Goal: Information Seeking & Learning: Compare options

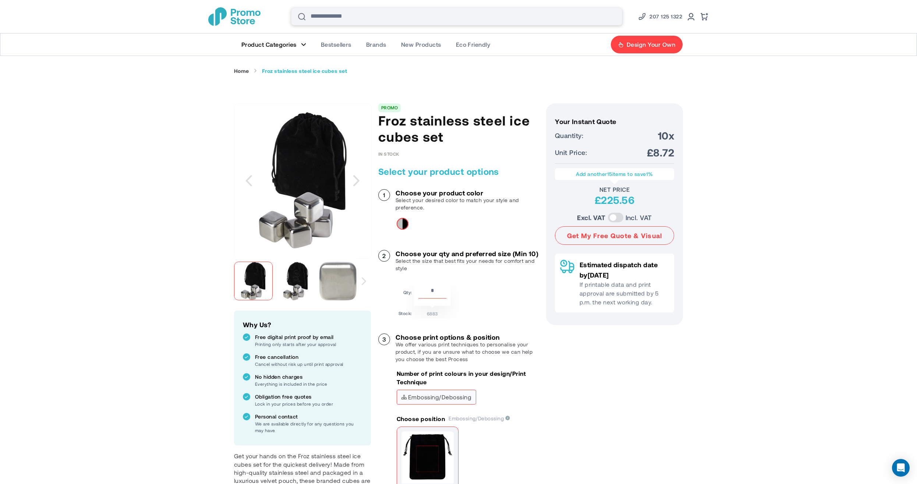
click at [370, 16] on input "Search" at bounding box center [456, 17] width 331 height 18
type input "****"
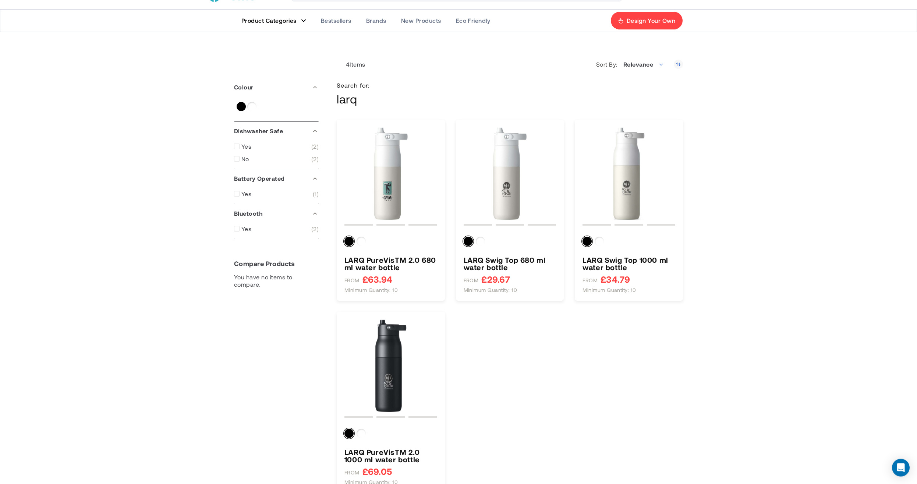
scroll to position [42, 0]
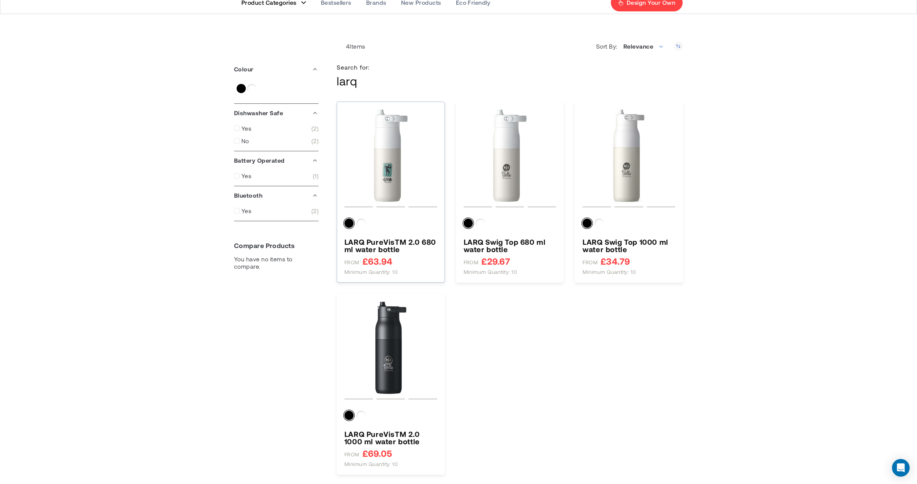
click at [376, 156] on img "LARQ PureVisTM 2.0 680 ml water bottle" at bounding box center [390, 155] width 93 height 93
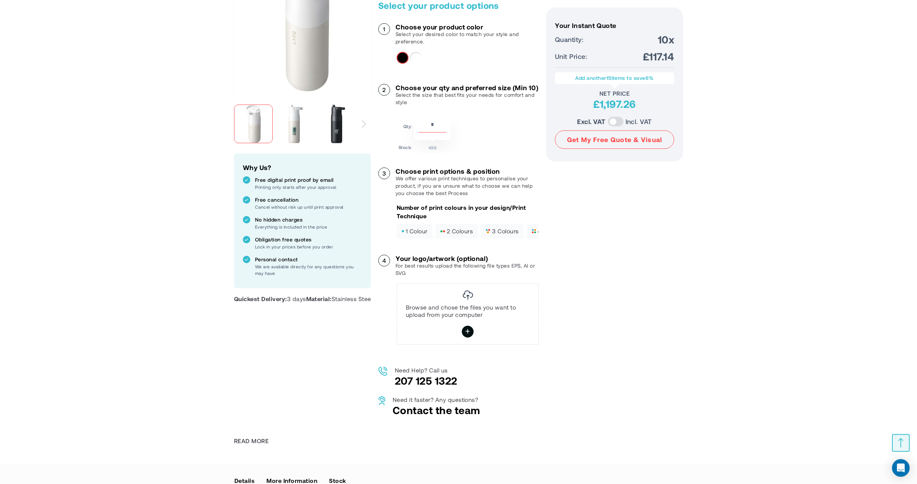
scroll to position [210, 0]
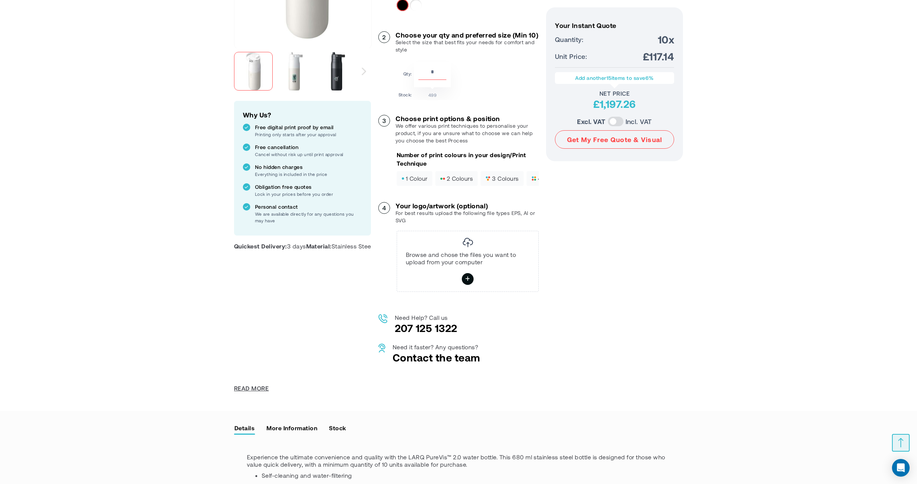
click at [250, 384] on span "Read More" at bounding box center [251, 388] width 35 height 8
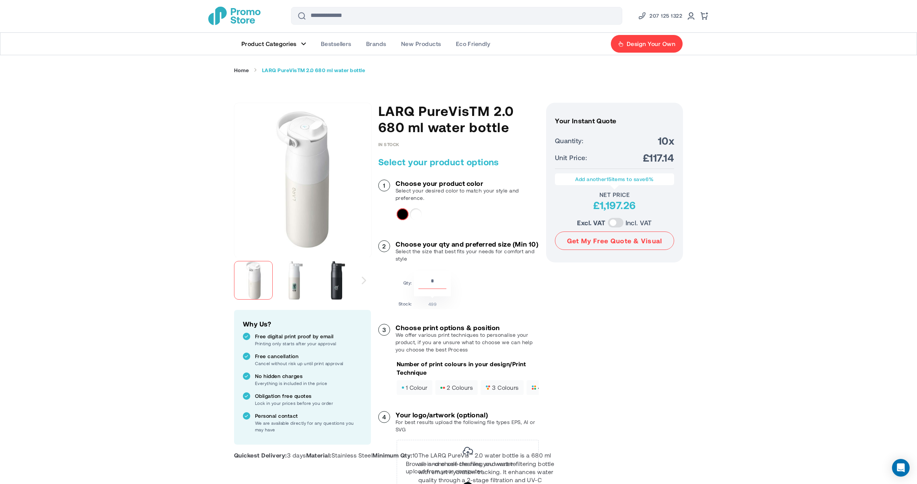
scroll to position [0, 0]
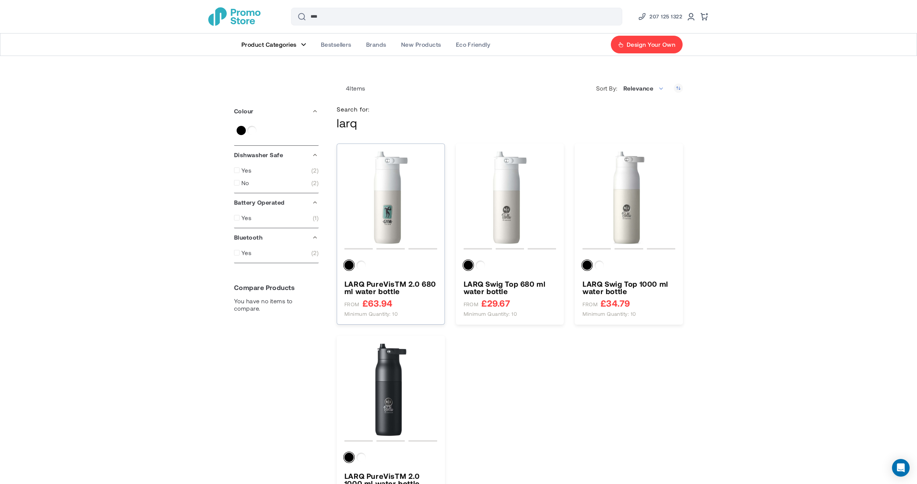
click at [402, 197] on img "LARQ PureVisTM 2.0 680 ml water bottle" at bounding box center [390, 197] width 93 height 93
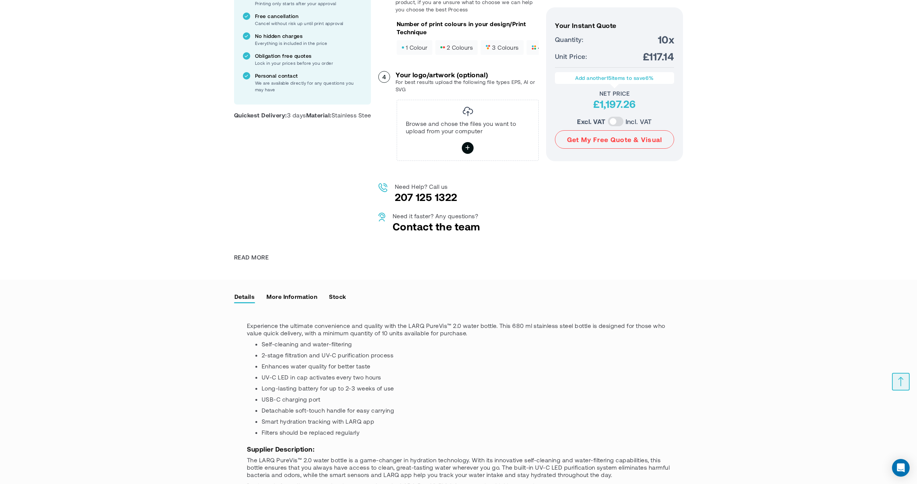
scroll to position [336, 0]
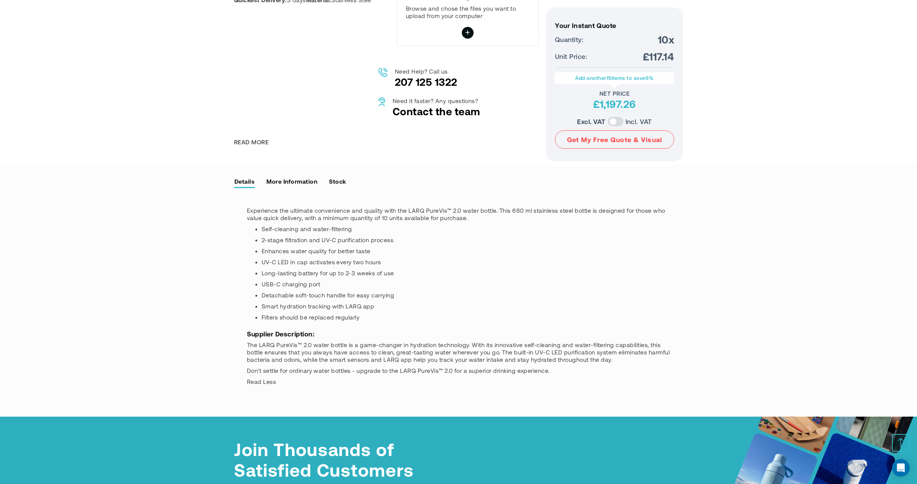
scroll to position [461, 0]
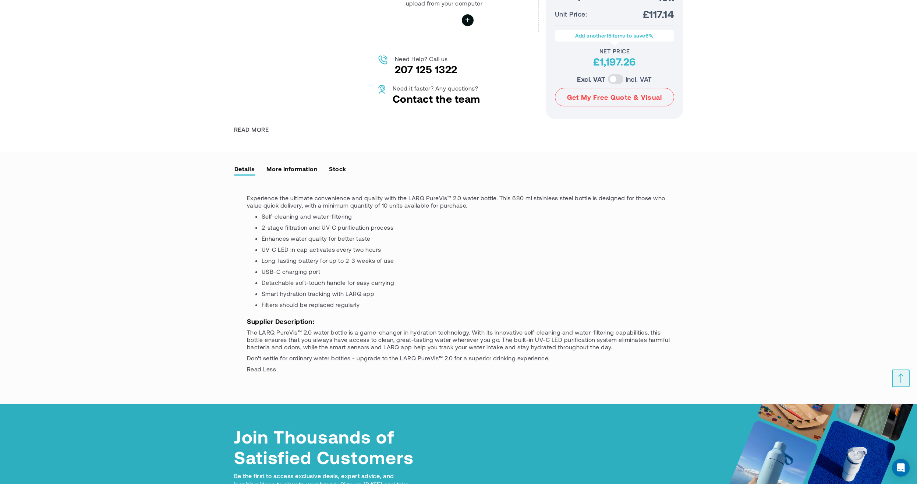
click at [261, 365] on span "Read Less" at bounding box center [261, 368] width 29 height 7
click at [264, 365] on span "Read More" at bounding box center [262, 368] width 31 height 7
click at [301, 163] on link "More Information" at bounding box center [292, 168] width 52 height 11
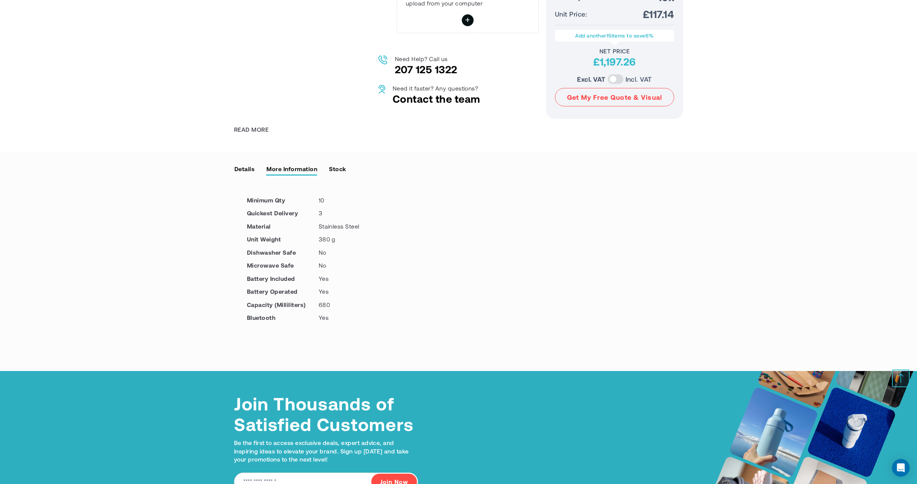
click at [337, 163] on link "Stock" at bounding box center [338, 168] width 18 height 11
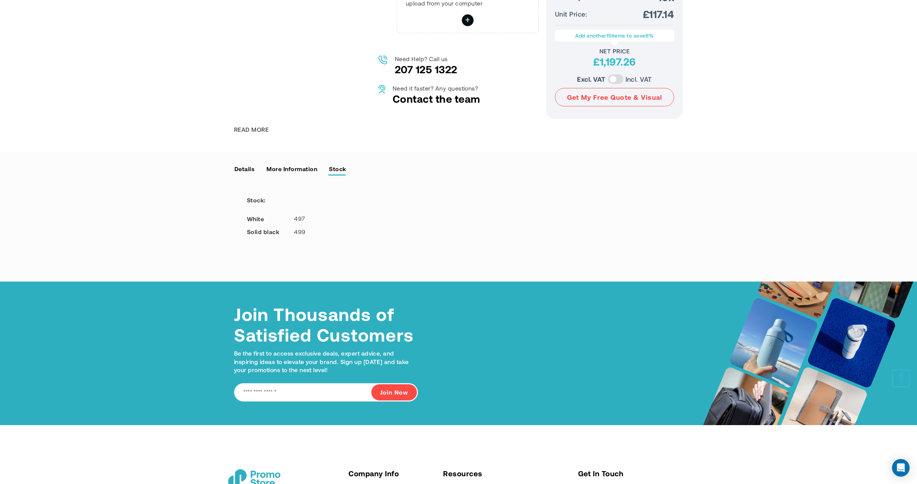
click at [251, 163] on link "Details" at bounding box center [244, 168] width 21 height 11
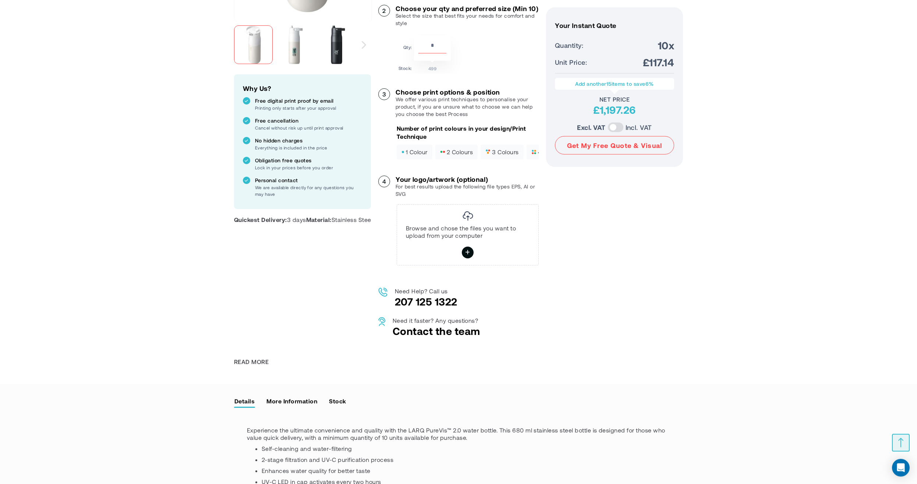
scroll to position [210, 0]
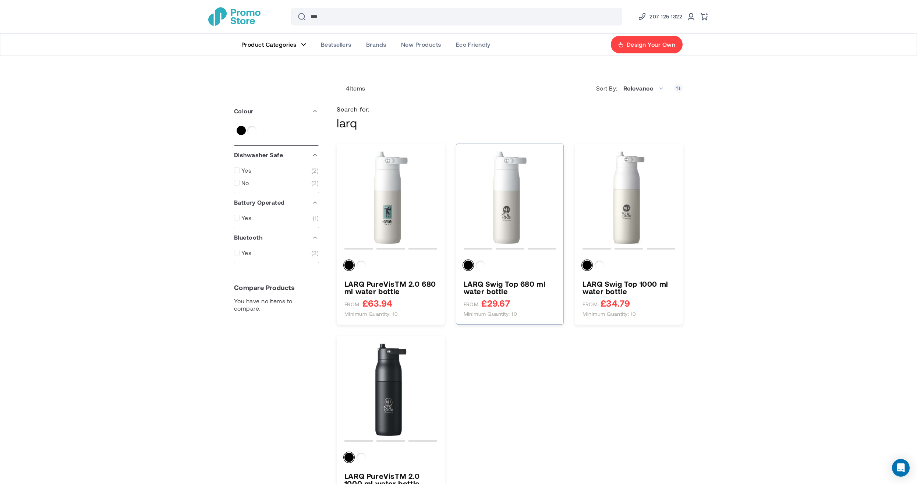
click at [522, 199] on img "LARQ Swig Top 680 ml water bottle" at bounding box center [510, 197] width 93 height 93
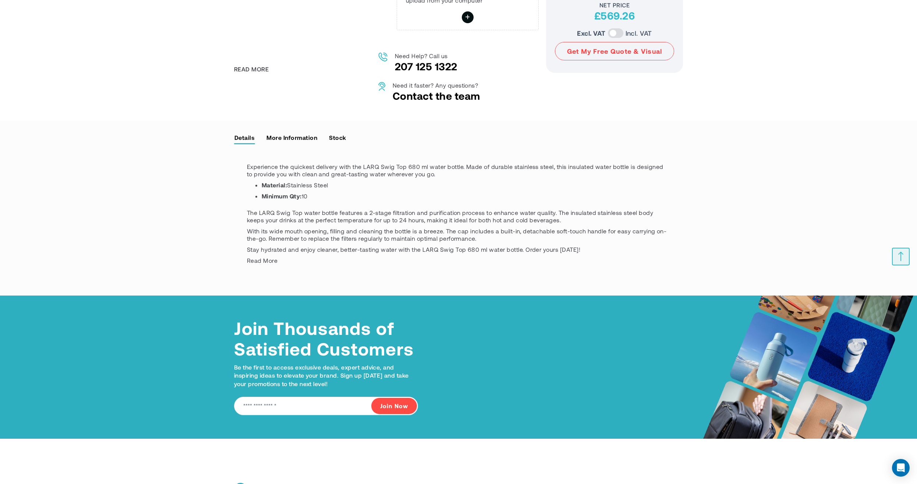
scroll to position [523, 0]
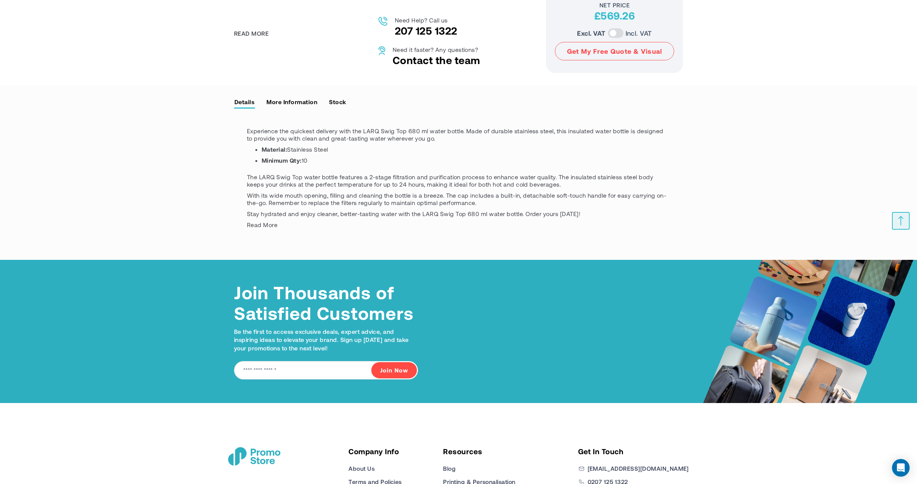
click at [270, 221] on span "Read More" at bounding box center [262, 224] width 31 height 7
click at [291, 107] on link "More Information" at bounding box center [292, 101] width 52 height 11
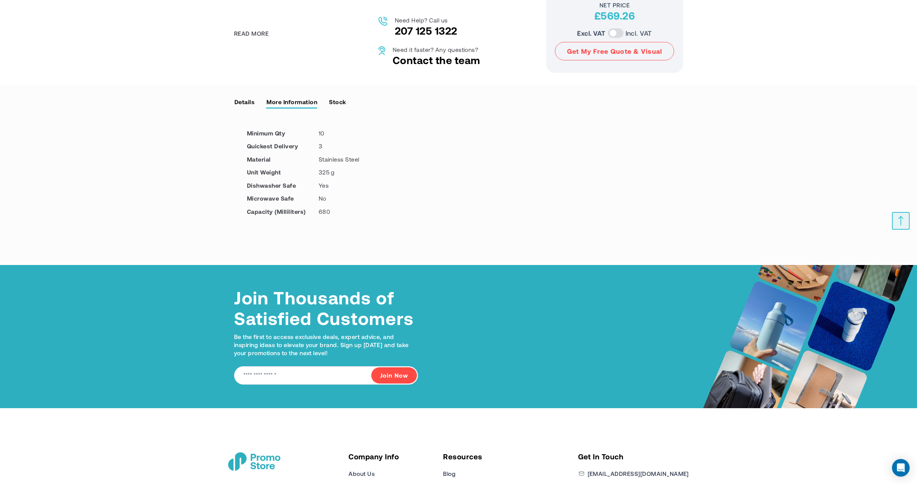
click at [333, 107] on link "Stock" at bounding box center [338, 101] width 18 height 11
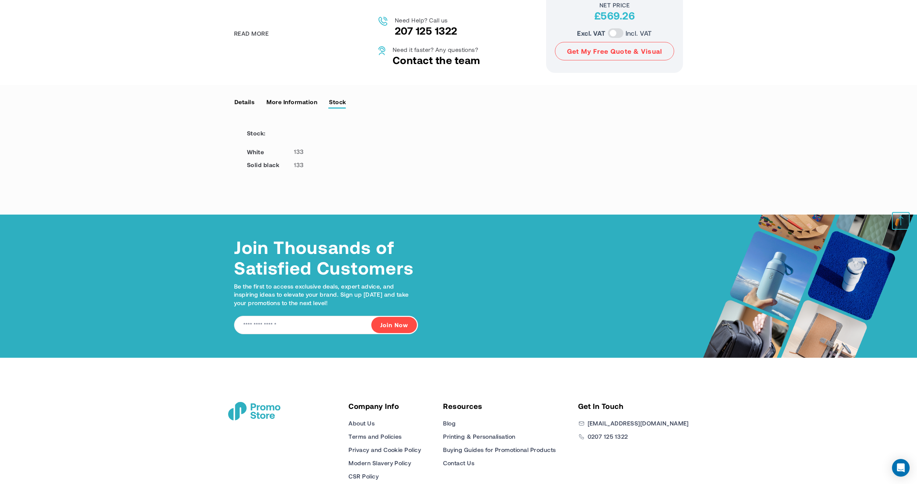
click at [310, 107] on link "More Information" at bounding box center [292, 101] width 52 height 11
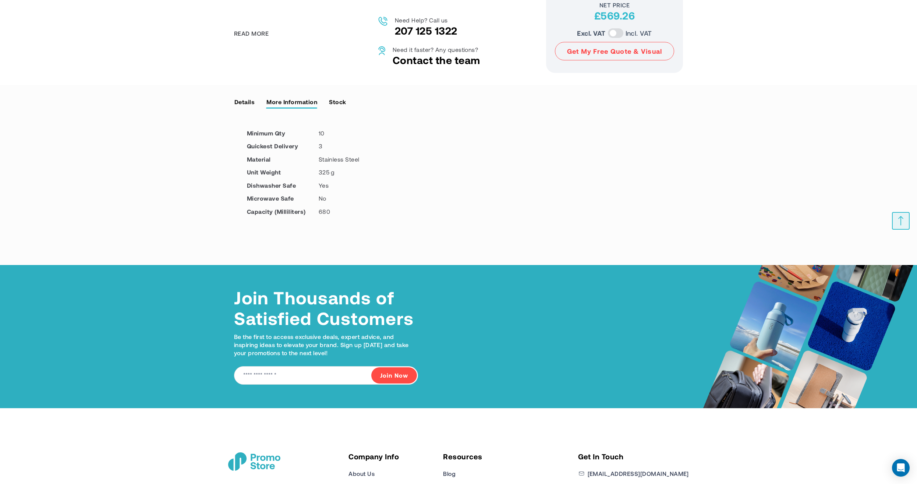
click at [343, 107] on link "Stock" at bounding box center [338, 101] width 18 height 11
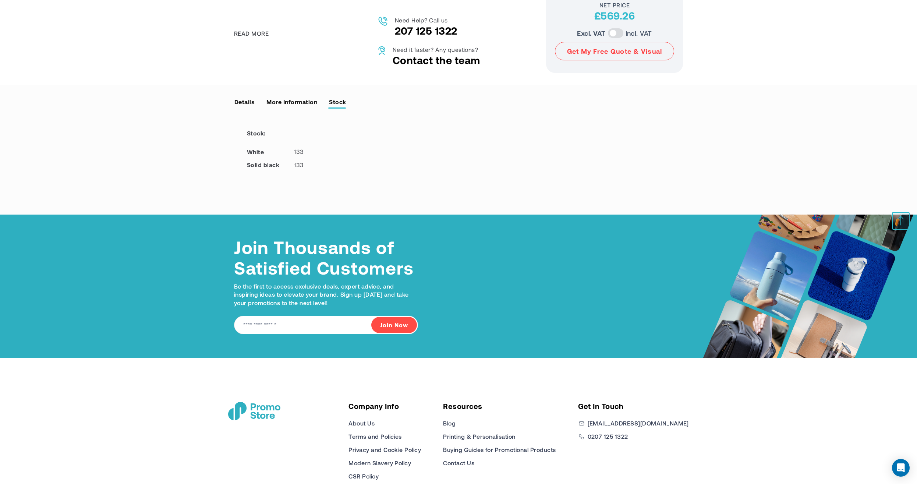
click at [245, 107] on link "Details" at bounding box center [244, 101] width 21 height 11
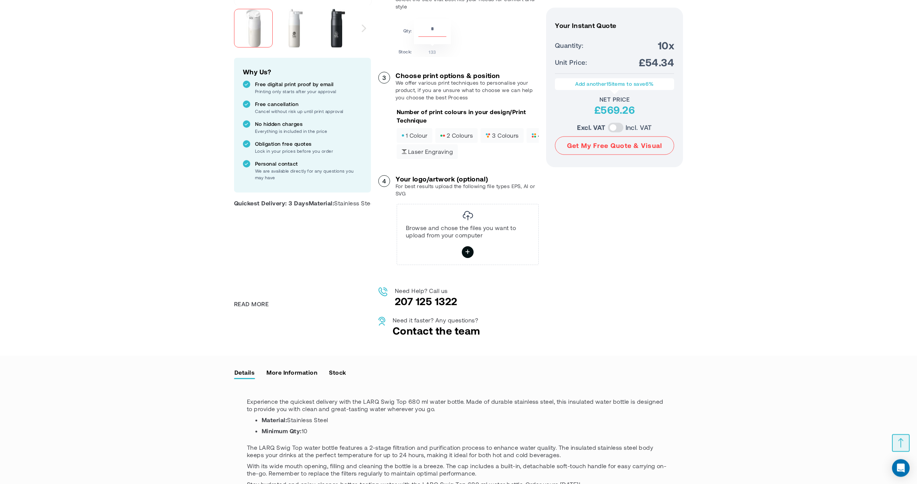
scroll to position [230, 0]
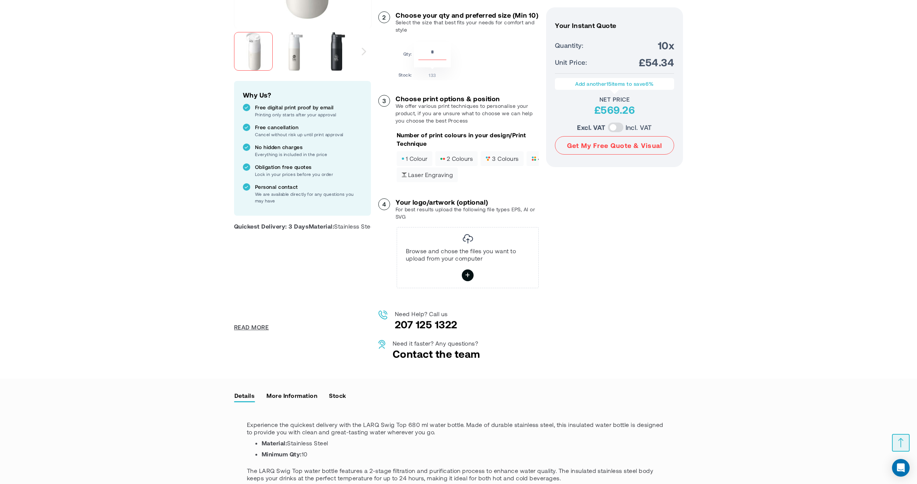
click at [258, 323] on span "Read More" at bounding box center [251, 327] width 35 height 8
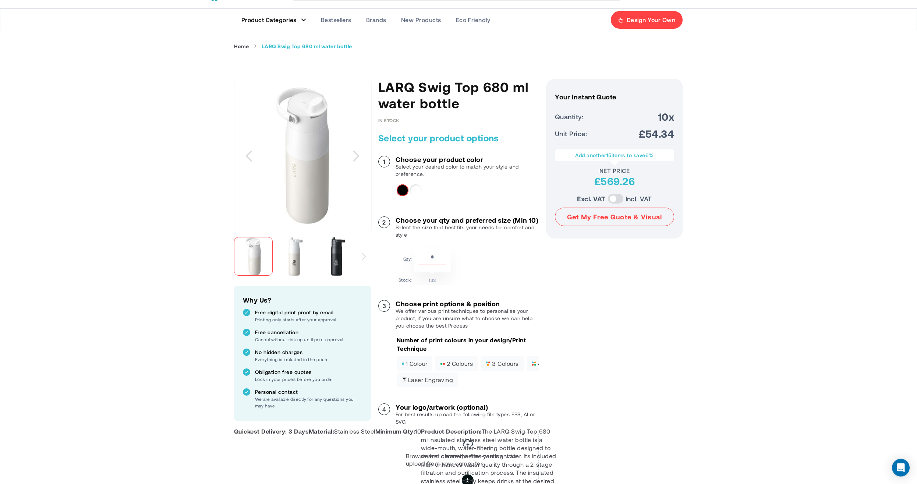
scroll to position [20, 0]
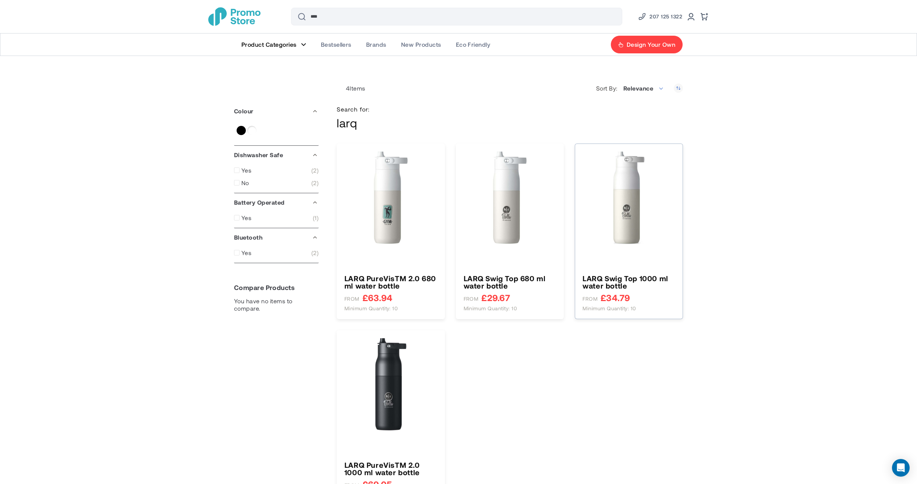
click at [632, 205] on img "LARQ Swig Top 1000 ml water bottle" at bounding box center [629, 197] width 93 height 93
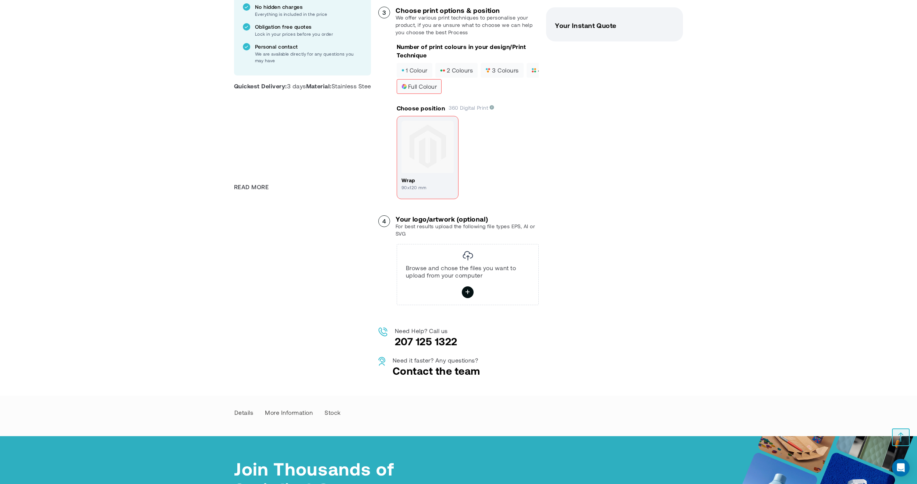
scroll to position [565, 0]
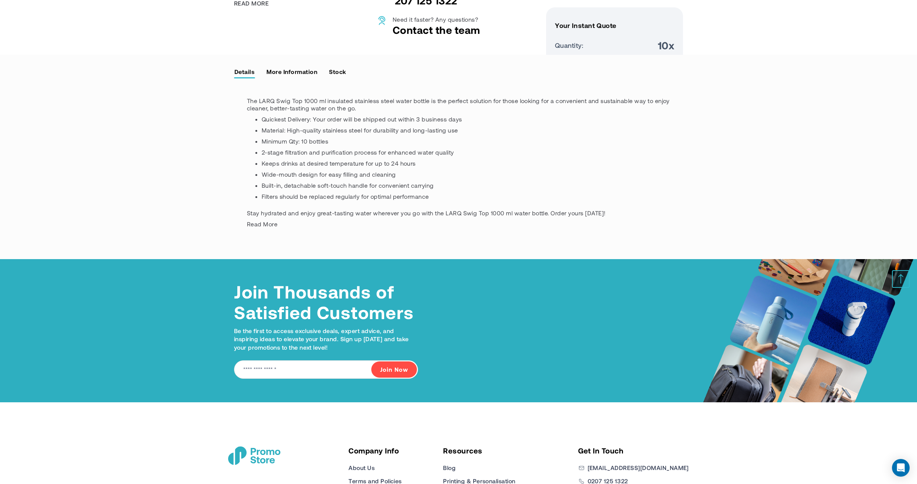
click at [257, 220] on span "Read More" at bounding box center [262, 223] width 31 height 7
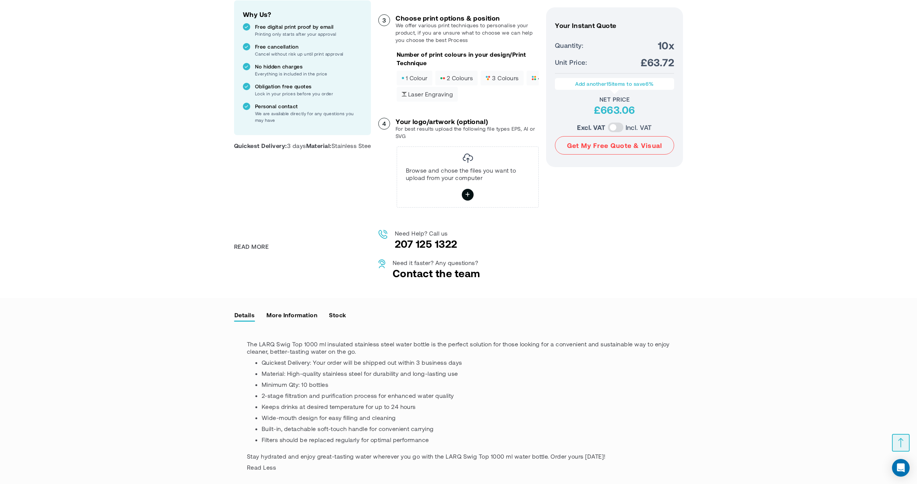
scroll to position [260, 0]
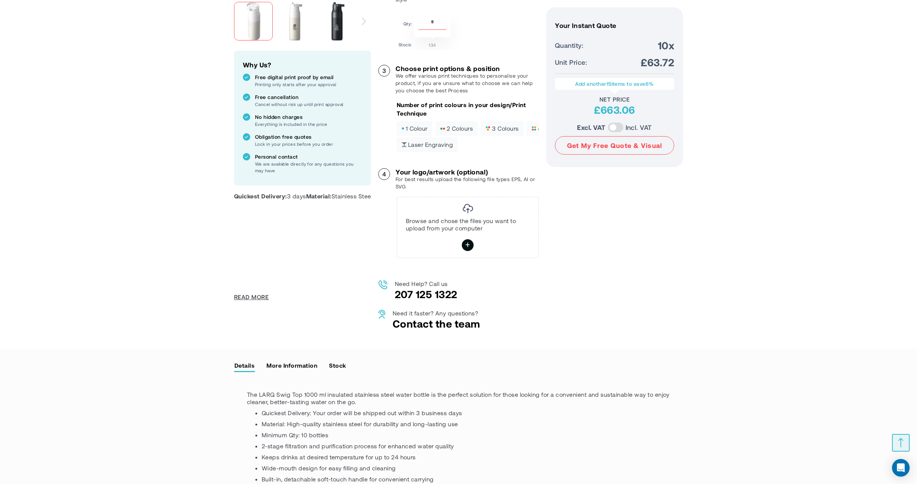
click at [256, 293] on span "Read More" at bounding box center [251, 297] width 35 height 8
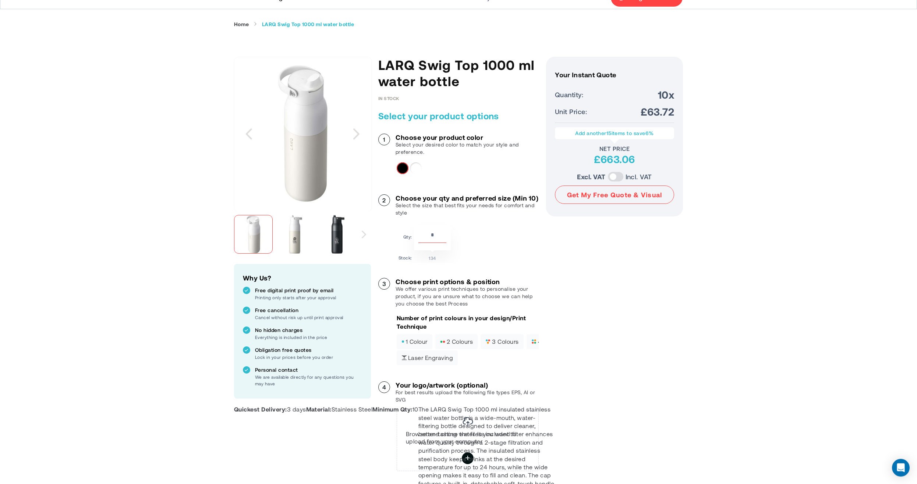
scroll to position [8, 0]
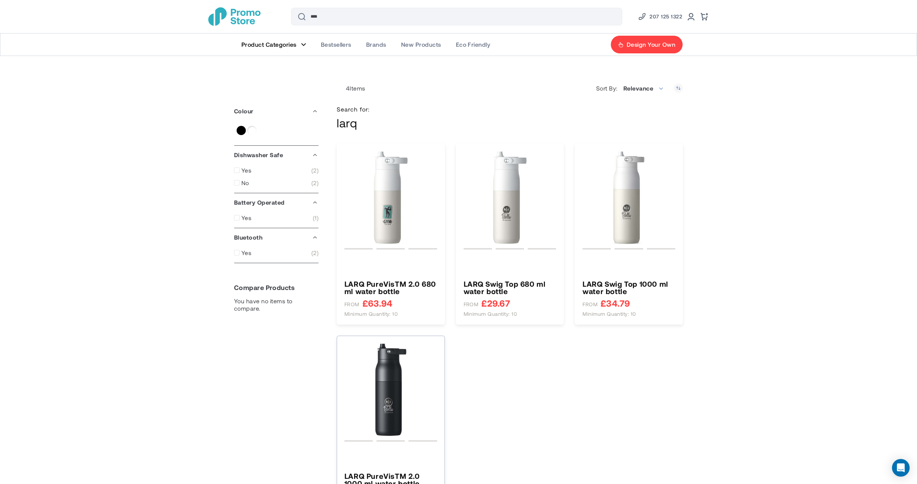
click at [398, 382] on img "LARQ PureVisTM 2.0 1000 ml water bottle" at bounding box center [390, 389] width 93 height 93
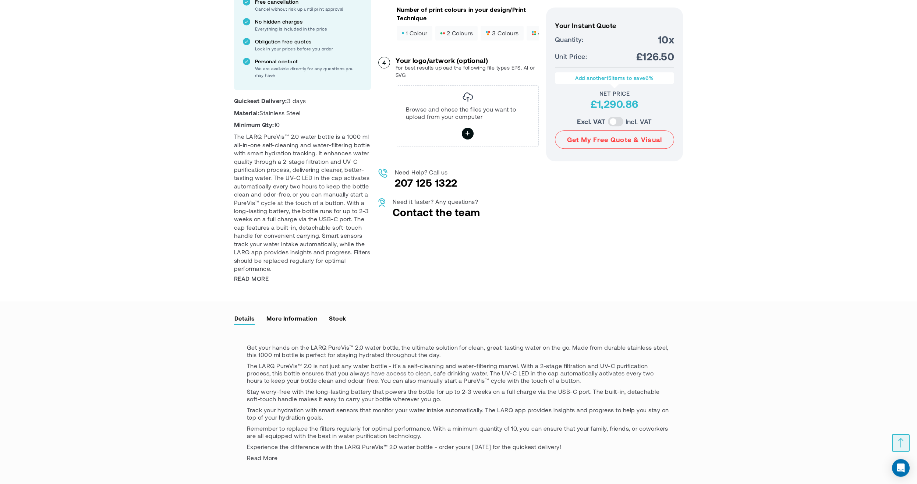
scroll to position [420, 0]
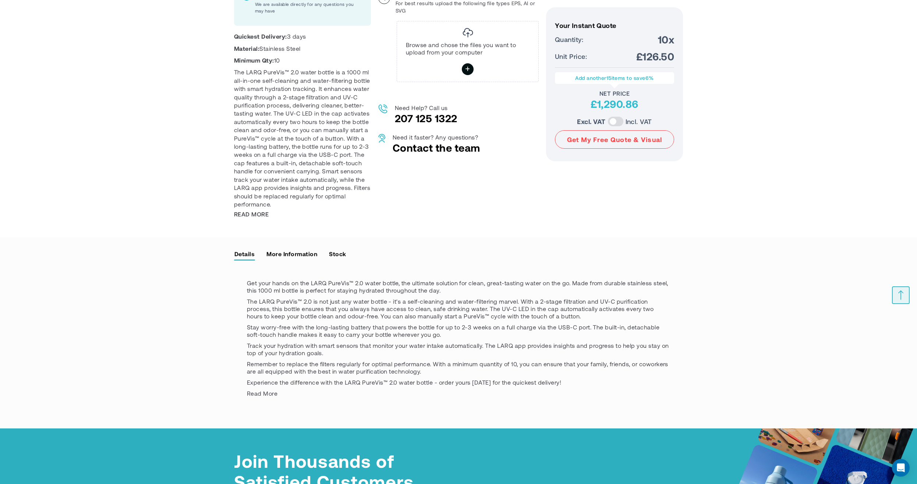
click at [269, 390] on span "Read More" at bounding box center [262, 393] width 31 height 7
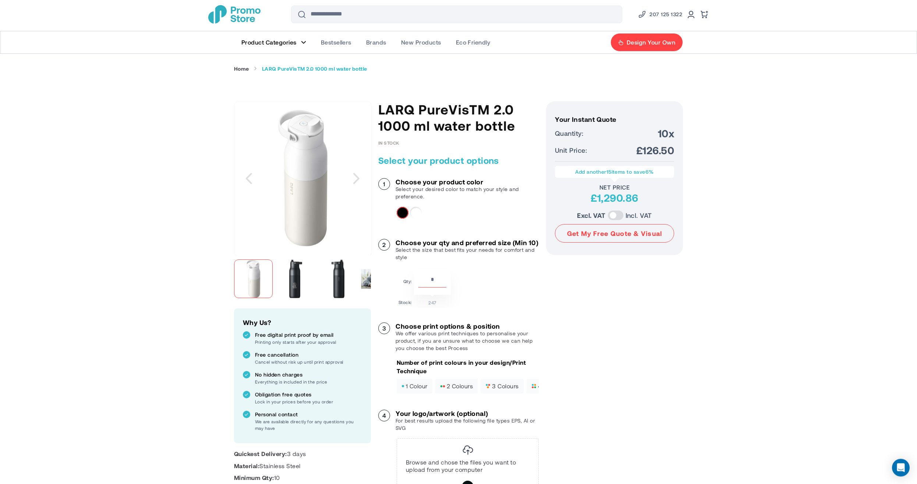
scroll to position [0, 0]
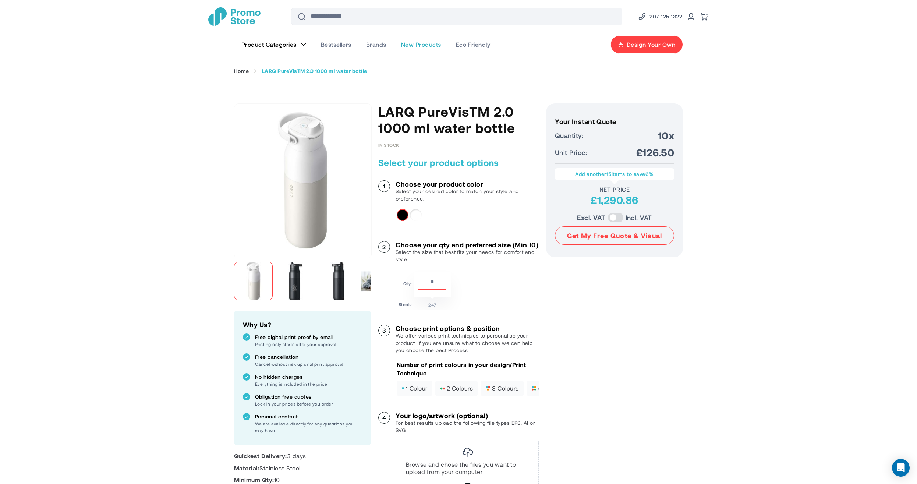
click at [424, 46] on span "New Products" at bounding box center [421, 44] width 40 height 7
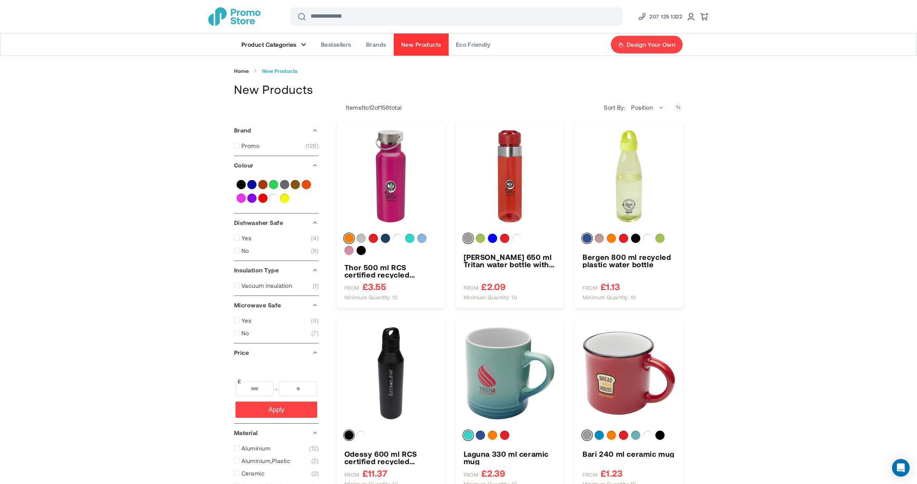
type input "****"
type input "******"
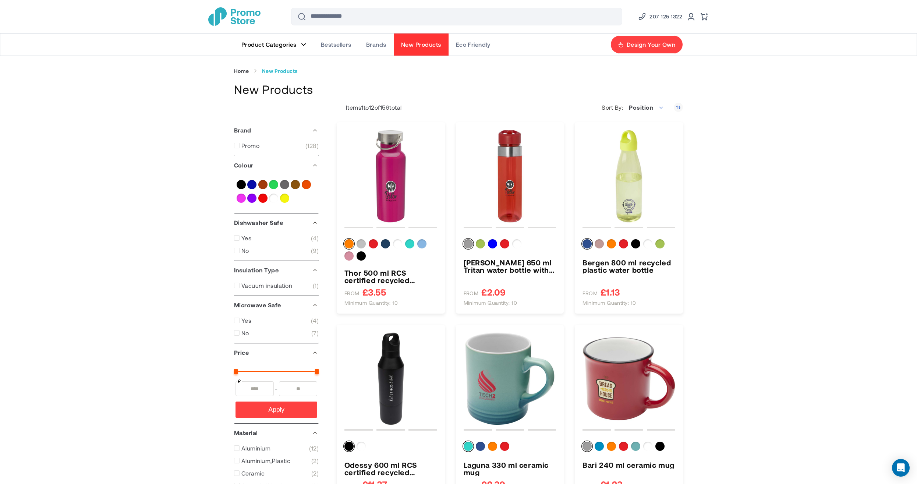
scroll to position [42, 0]
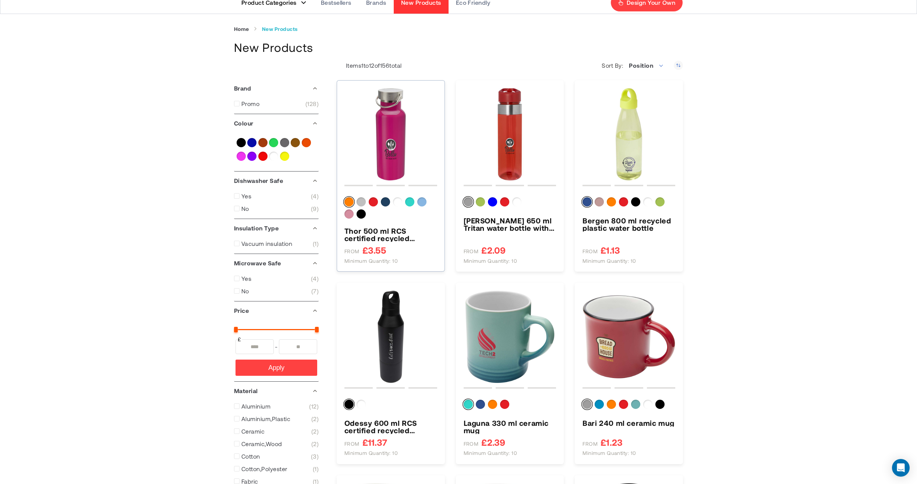
click at [392, 128] on img "Thor 500 ml RCS certified recycled stainless steel water bottle" at bounding box center [390, 134] width 93 height 93
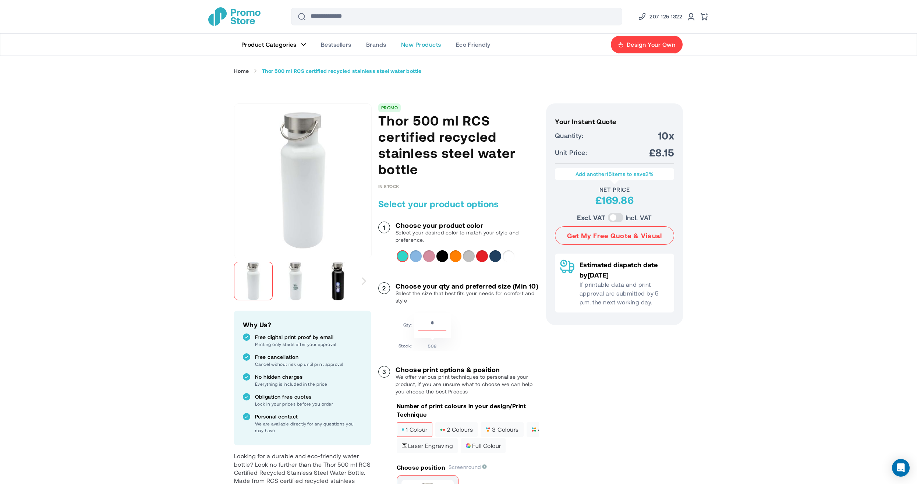
click at [416, 43] on span "New Products" at bounding box center [421, 44] width 40 height 7
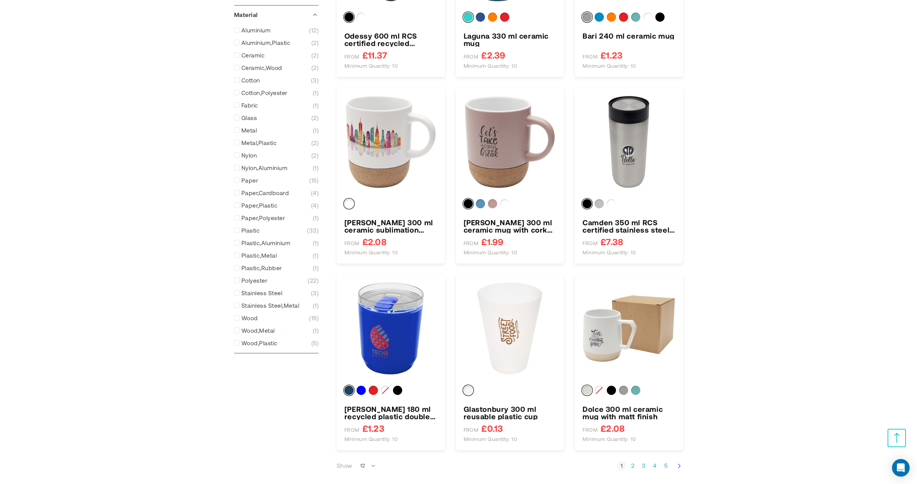
type input "****"
type input "******"
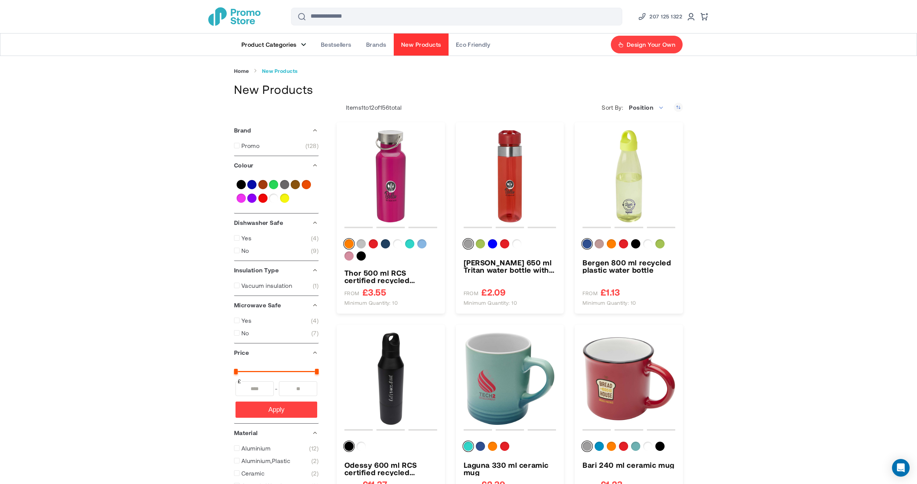
click at [301, 43] on link "Product Categories" at bounding box center [273, 44] width 79 height 22
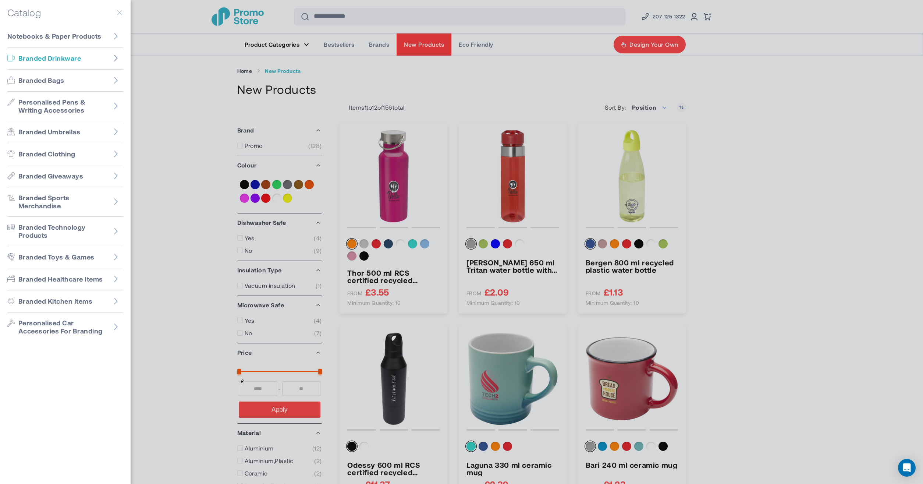
click at [115, 59] on icon "Go to Branded Drinkware" at bounding box center [115, 57] width 7 height 7
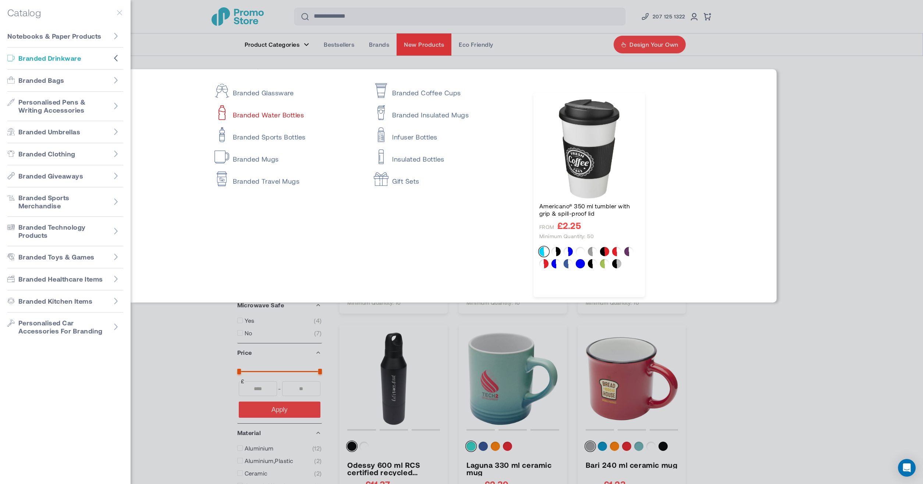
click at [279, 115] on link "Branded Water Bottles" at bounding box center [288, 111] width 146 height 15
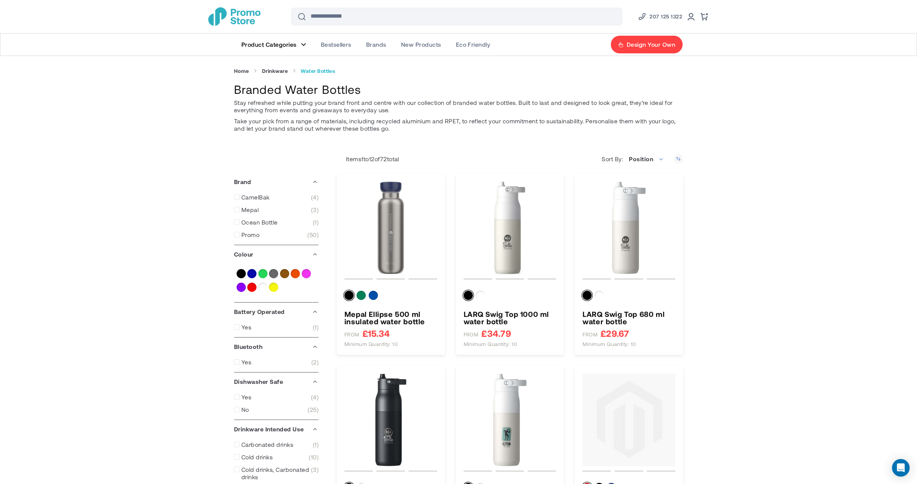
type input "****"
type input "*****"
click at [272, 72] on link "Drinkware" at bounding box center [275, 71] width 26 height 7
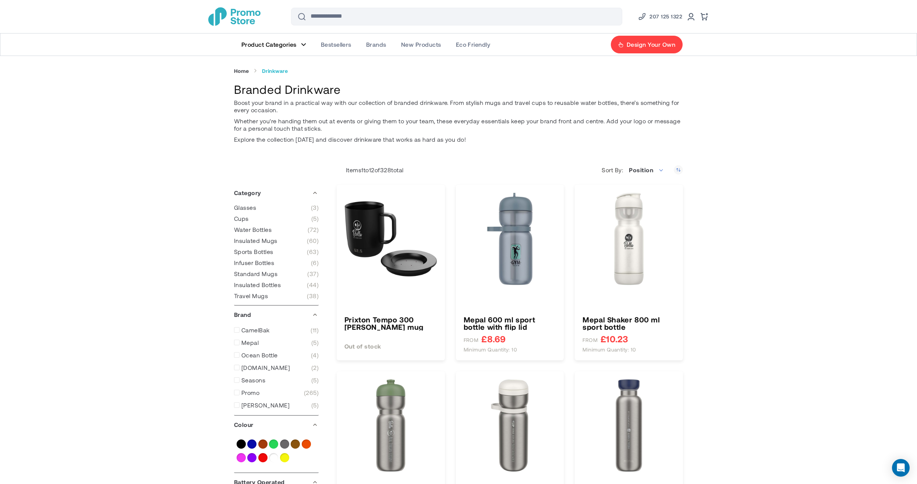
type input "****"
type input "*****"
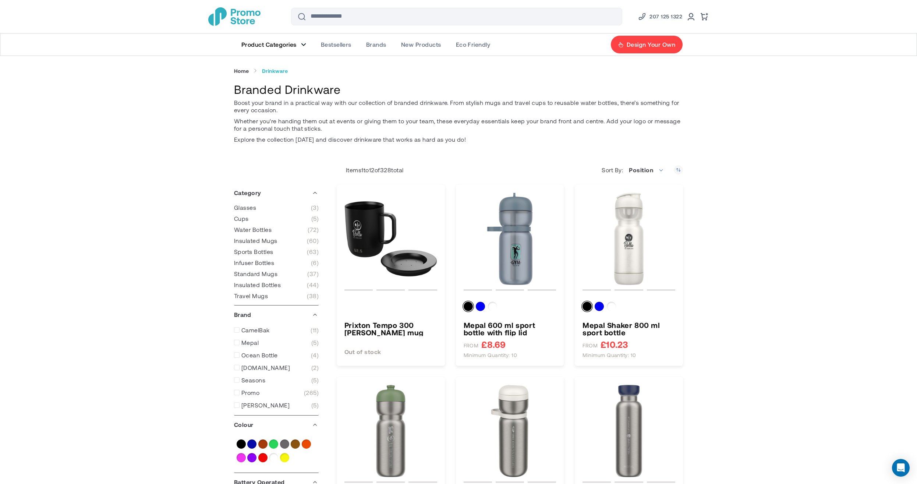
click at [304, 44] on figure "Main Menu" at bounding box center [303, 45] width 5 height 4
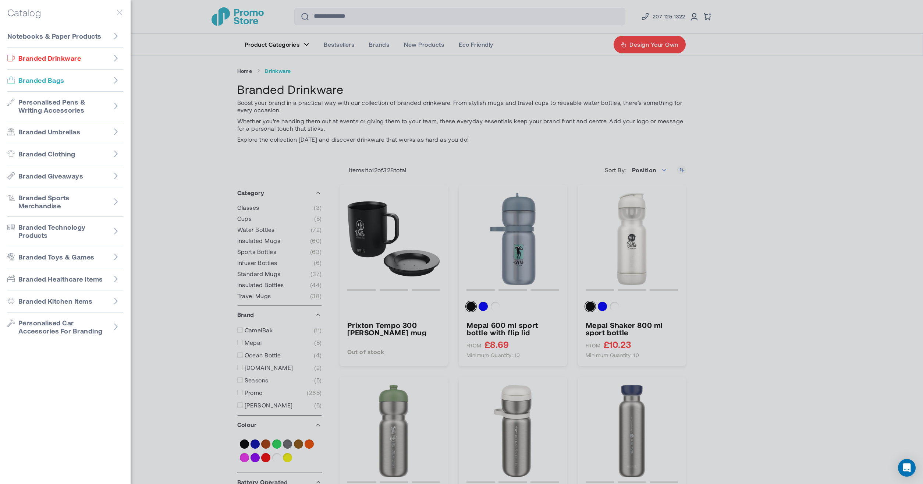
click at [59, 82] on span "Branded Bags" at bounding box center [41, 80] width 46 height 8
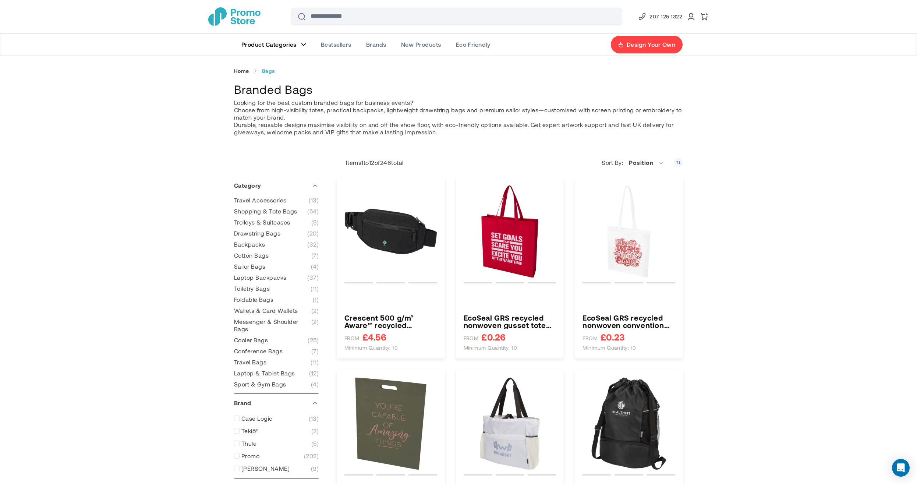
type input "****"
type input "******"
